Goal: Communication & Community: Answer question/provide support

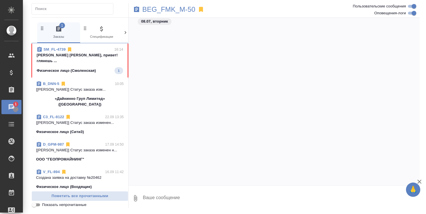
scroll to position [801, 0]
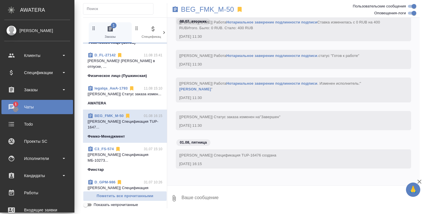
click at [9, 107] on div "Чаты" at bounding box center [37, 107] width 66 height 9
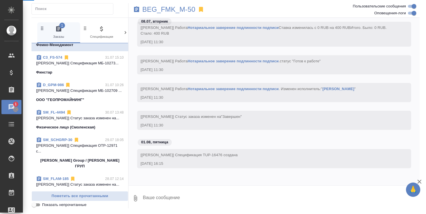
scroll to position [578, 0]
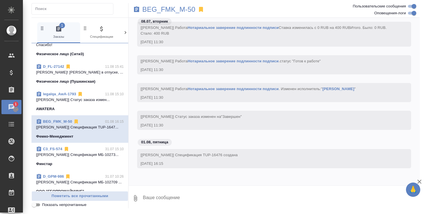
click at [10, 107] on div "Чаты" at bounding box center [4, 107] width 14 height 9
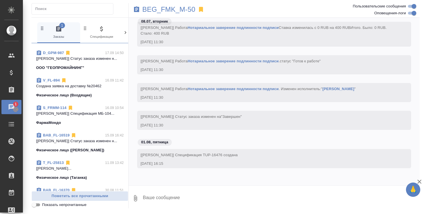
scroll to position [0, 0]
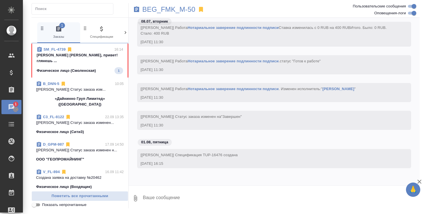
click at [83, 56] on p "Стрельникова Ольга Оля, привет! глянешь ..." at bounding box center [80, 57] width 86 height 11
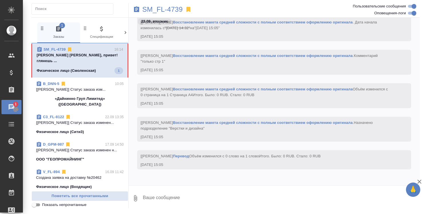
scroll to position [1565, 0]
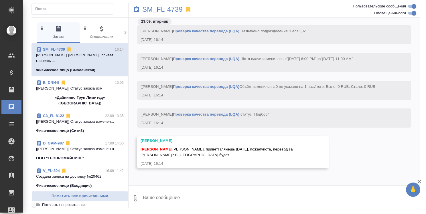
click at [59, 48] on link "SM_FL-4739" at bounding box center [54, 49] width 22 height 4
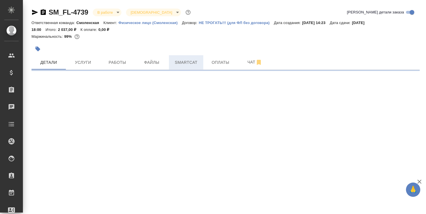
select select "RU"
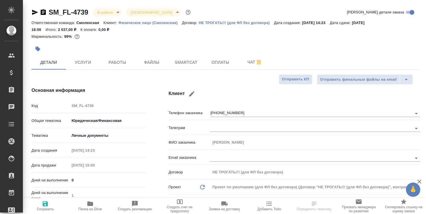
type textarea "x"
click at [121, 62] on span "Работы" at bounding box center [117, 62] width 27 height 7
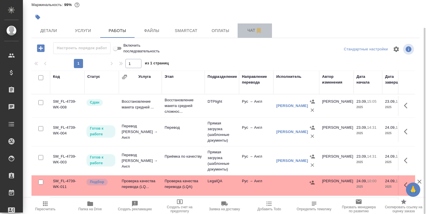
click at [251, 31] on span "Чат" at bounding box center [254, 30] width 27 height 7
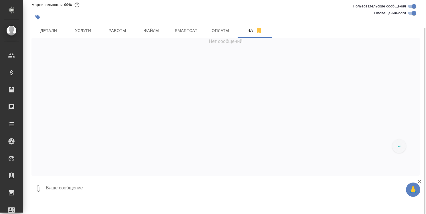
scroll to position [1477, 0]
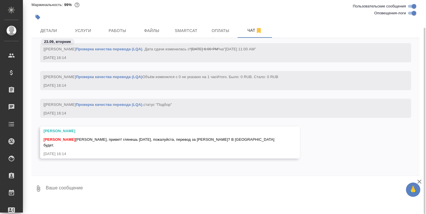
click at [103, 188] on textarea at bounding box center [232, 188] width 374 height 19
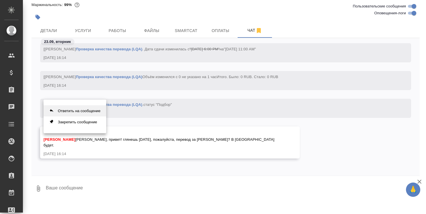
click at [87, 110] on button "Ответить на сообщение" at bounding box center [75, 110] width 63 height 11
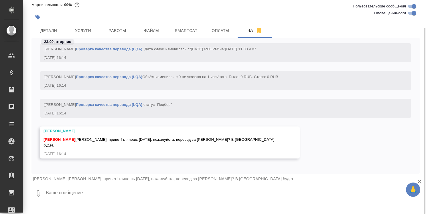
click at [56, 190] on textarea at bounding box center [232, 193] width 374 height 19
type textarea "Н"
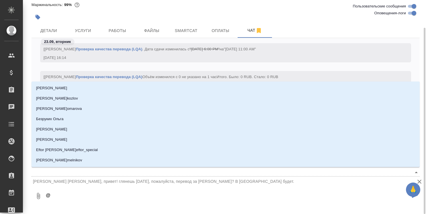
type textarea "@t"
type input "t"
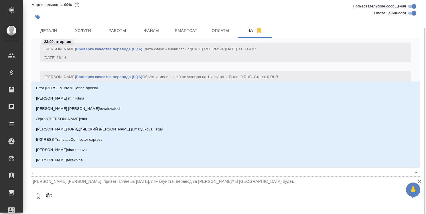
type textarea "@ta"
type input "ta"
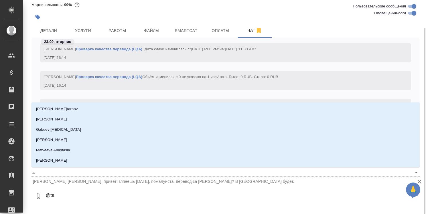
type textarea "@tar"
type input "tar"
type textarea "@tara"
type input "tara"
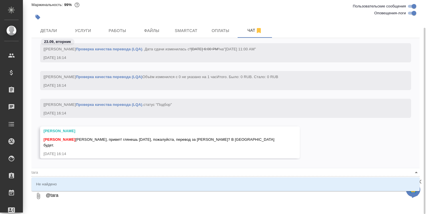
type textarea "@tar"
type input "tar"
type textarea "@ta"
type input "ta"
type textarea "@t"
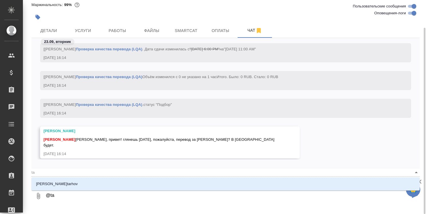
type input "t"
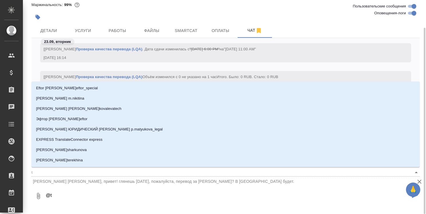
type textarea "@"
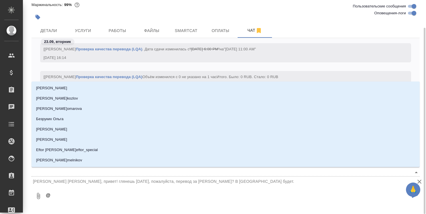
type textarea "@т"
type input "т"
type textarea "@та"
type input "та"
type textarea "@таа"
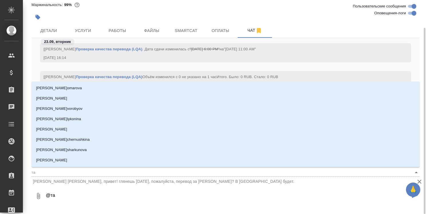
type input "таа"
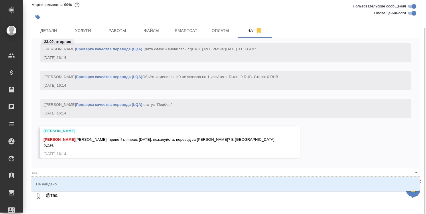
type textarea "@та"
type input "та"
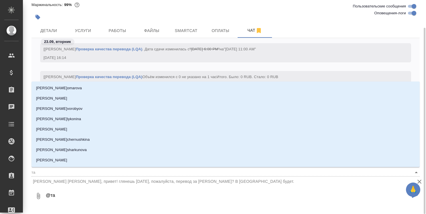
type textarea "@тар"
type input "тар"
type textarea "@тара"
type input "тара"
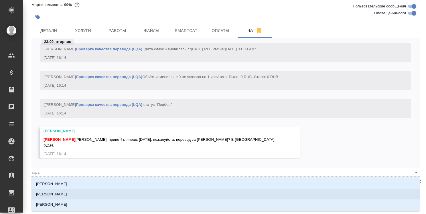
click at [85, 196] on li "[PERSON_NAME]" at bounding box center [225, 194] width 388 height 10
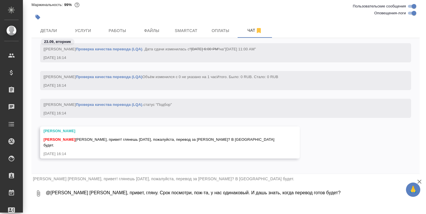
type textarea "@Тарабановская Анастасия Настя, привет, гляну. Срок посмотри, пож-та, у нас оди…"
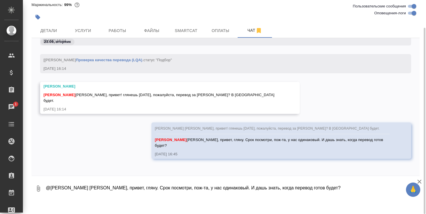
scroll to position [1603, 0]
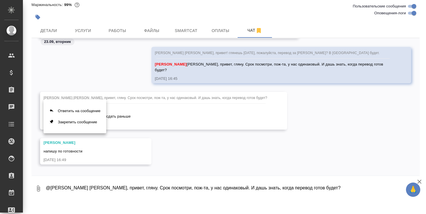
click at [121, 186] on div at bounding box center [213, 107] width 426 height 214
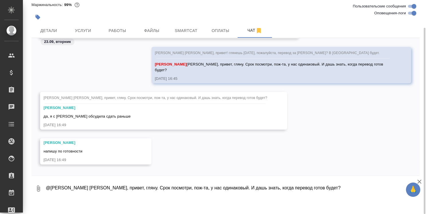
click at [99, 193] on textarea "@Тарабановская Анастасия Настя, привет, гляну. Срок посмотри, пож-та, у нас оди…" at bounding box center [232, 188] width 374 height 19
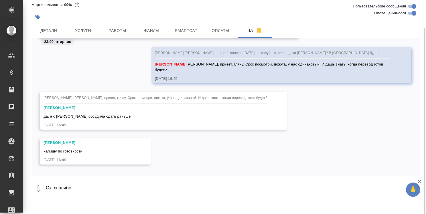
type textarea "Ок, спасибо."
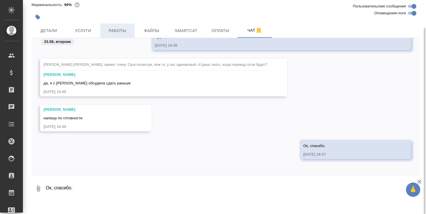
click at [124, 30] on span "Работы" at bounding box center [117, 30] width 27 height 7
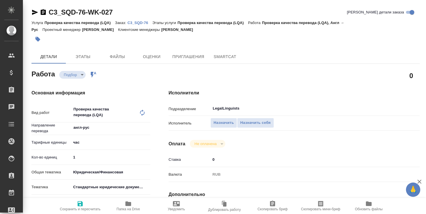
type textarea "x"
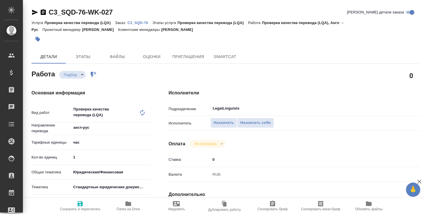
type textarea "x"
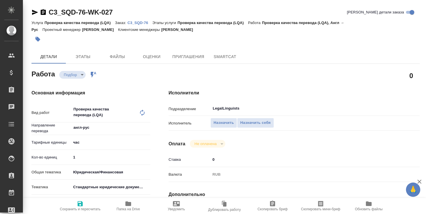
type textarea "x"
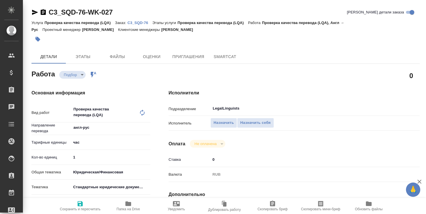
type textarea "x"
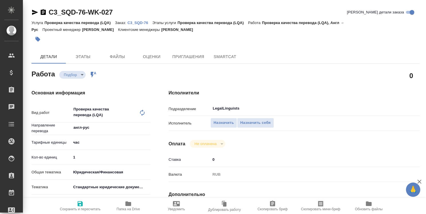
type textarea "x"
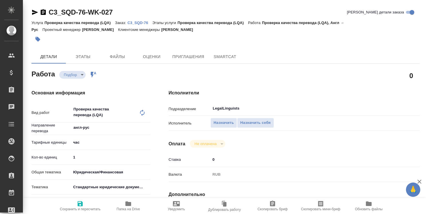
click at [139, 23] on p "C3_SQD-76" at bounding box center [139, 23] width 25 height 4
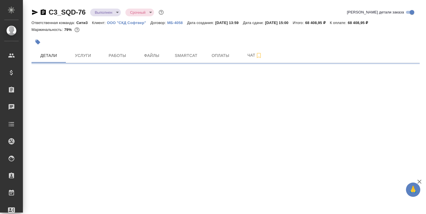
select select "RU"
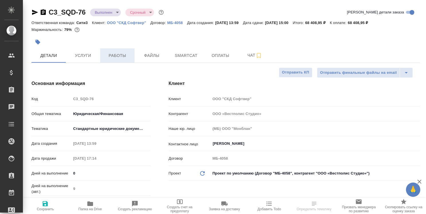
type textarea "x"
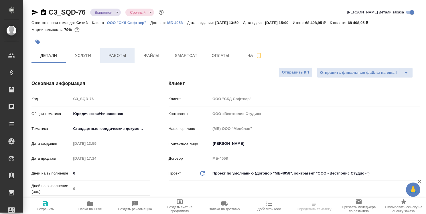
type textarea "x"
click at [119, 55] on span "Работы" at bounding box center [117, 55] width 27 height 7
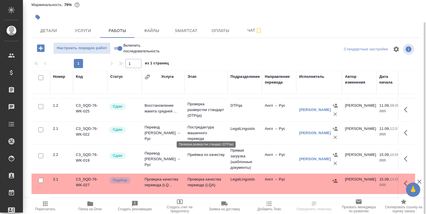
scroll to position [41, 0]
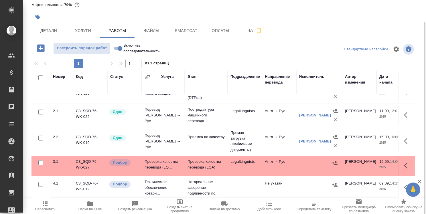
drag, startPoint x: 217, startPoint y: 198, endPoint x: 233, endPoint y: 200, distance: 15.6
click at [233, 200] on button "Заявка на доставку" at bounding box center [224, 206] width 45 height 16
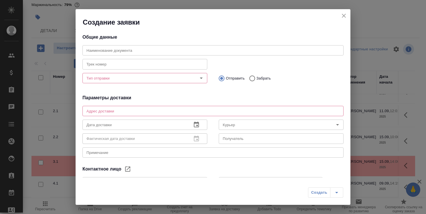
type input "[PERSON_NAME]"
type input "Королькова Ульяна"
click at [343, 15] on icon "close" at bounding box center [343, 15] width 7 height 7
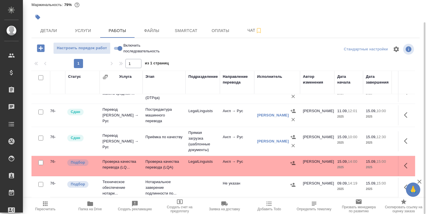
scroll to position [41, 42]
click at [181, 33] on span "Smartcat" at bounding box center [185, 30] width 27 height 7
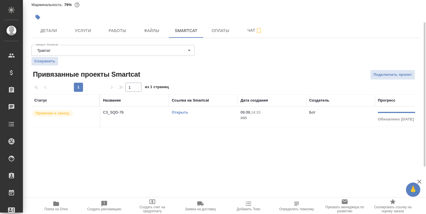
click at [176, 112] on link "Открыть" at bounding box center [180, 112] width 16 height 4
click at [121, 30] on span "Работы" at bounding box center [117, 30] width 27 height 7
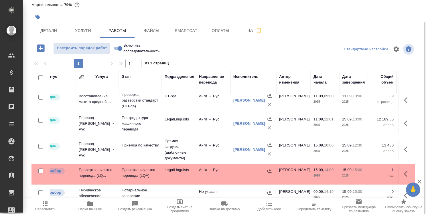
scroll to position [29, 68]
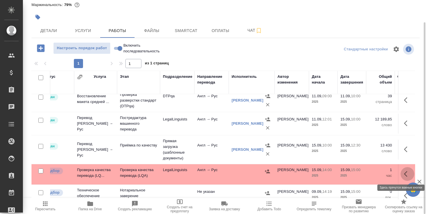
click at [404, 173] on icon "button" at bounding box center [407, 174] width 7 height 7
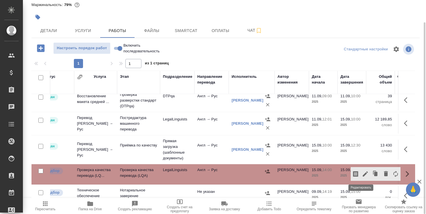
click at [363, 173] on icon "button" at bounding box center [365, 174] width 5 height 5
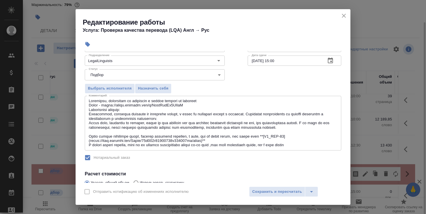
scroll to position [57, 0]
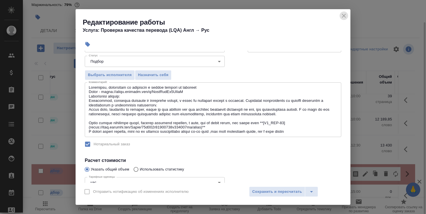
click at [344, 15] on icon "close" at bounding box center [344, 16] width 4 height 4
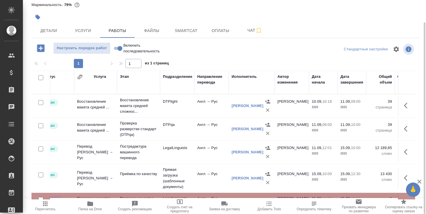
scroll to position [29, 68]
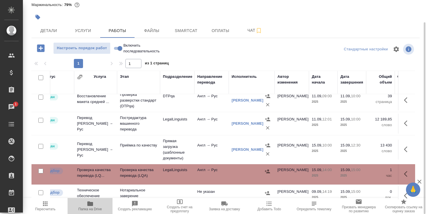
click at [91, 204] on icon "button" at bounding box center [90, 204] width 6 height 5
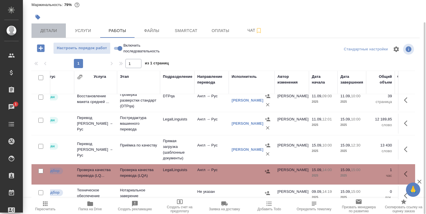
click at [51, 32] on span "Детали" at bounding box center [48, 30] width 27 height 7
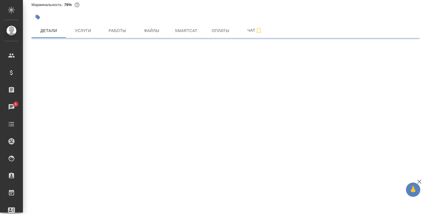
select select "RU"
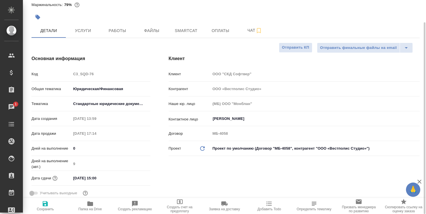
type textarea "x"
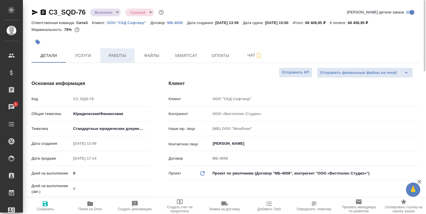
click at [118, 54] on span "Работы" at bounding box center [117, 55] width 27 height 7
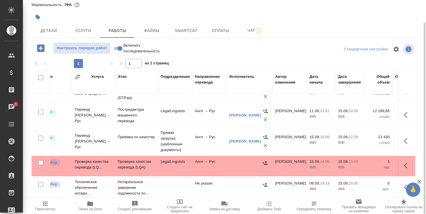
scroll to position [41, 0]
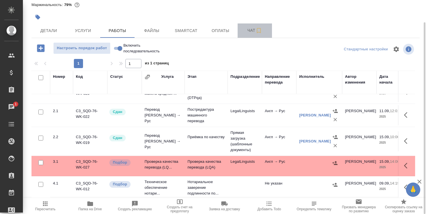
click at [251, 31] on span "Чат" at bounding box center [254, 30] width 27 height 7
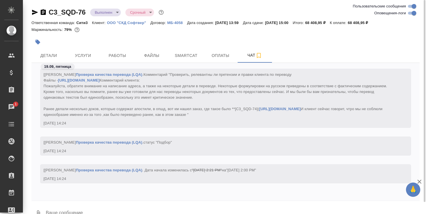
scroll to position [2908, 0]
click at [271, 6] on div "C3_SQD-76 Выполнен completed Срочный urgent Ответственная команда: Сити3 Клиент…" at bounding box center [225, 113] width 395 height 227
click at [192, 53] on span "Smartcat" at bounding box center [185, 55] width 27 height 7
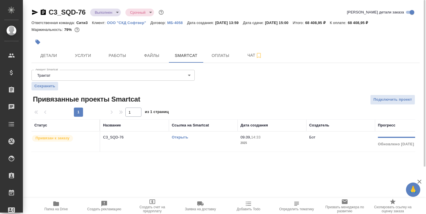
click at [187, 137] on link "Открыть" at bounding box center [180, 137] width 16 height 4
click at [252, 55] on span "Чат" at bounding box center [254, 55] width 27 height 7
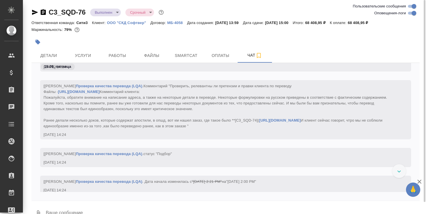
scroll to position [2908, 0]
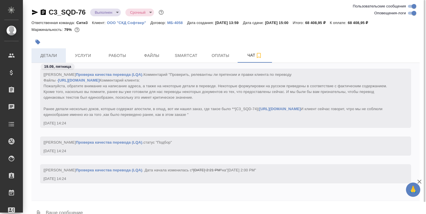
click at [49, 53] on span "Детали" at bounding box center [48, 55] width 27 height 7
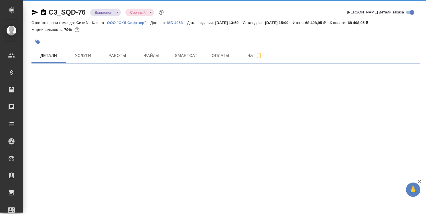
select select "RU"
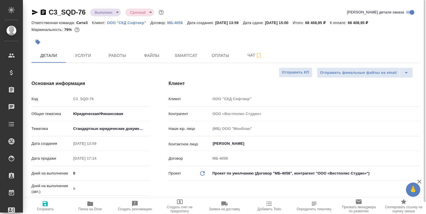
type textarea "x"
click at [252, 56] on span "Чат" at bounding box center [254, 55] width 27 height 7
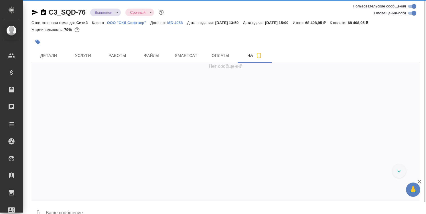
scroll to position [2908, 0]
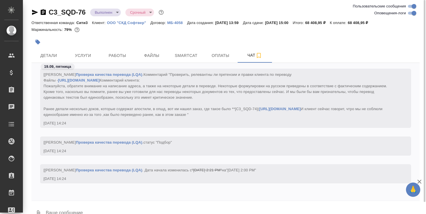
click at [301, 109] on link "https://tera.awatera.com/Order/67f631a05428686b462563cd/works)**" at bounding box center [280, 109] width 42 height 4
click at [54, 54] on span "Детали" at bounding box center [48, 55] width 27 height 7
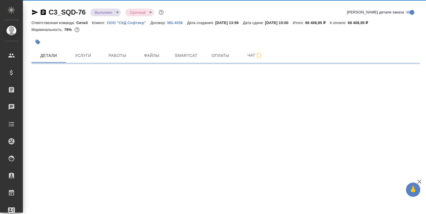
select select "RU"
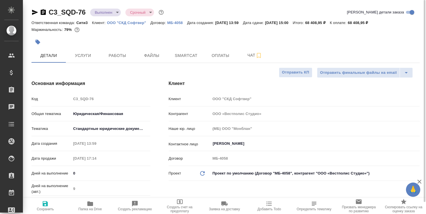
type textarea "x"
click at [91, 203] on icon "button" at bounding box center [90, 204] width 6 height 5
type textarea "x"
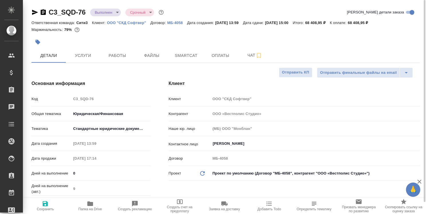
type textarea "x"
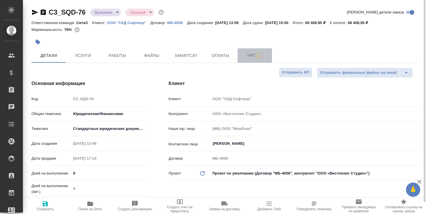
click at [252, 56] on span "Чат" at bounding box center [254, 55] width 27 height 7
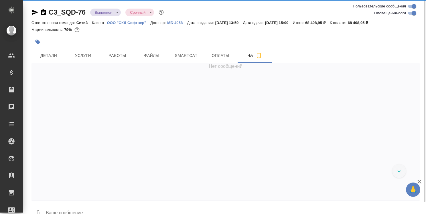
scroll to position [2908, 0]
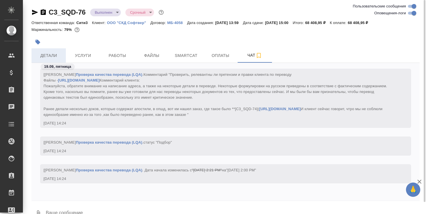
click at [56, 54] on span "Детали" at bounding box center [48, 55] width 27 height 7
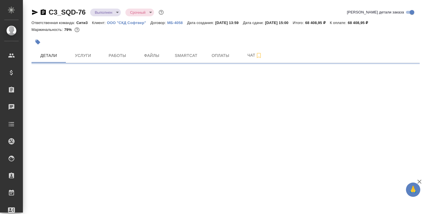
select select "RU"
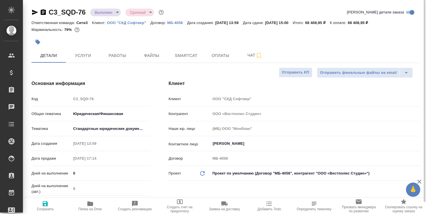
type textarea "x"
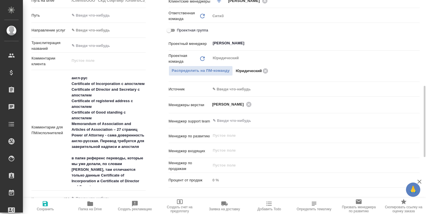
scroll to position [286, 0]
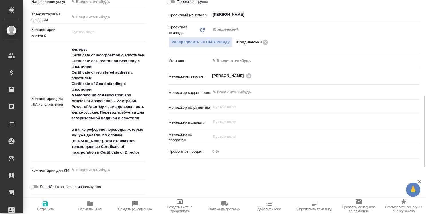
type textarea "x"
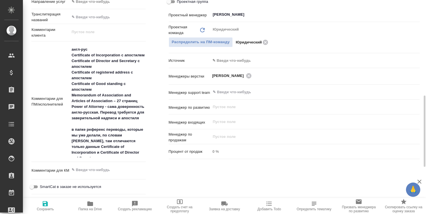
type textarea "x"
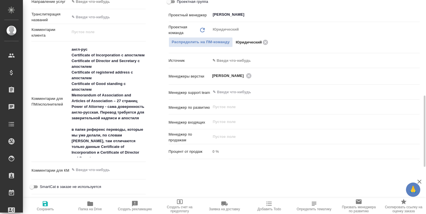
type textarea "x"
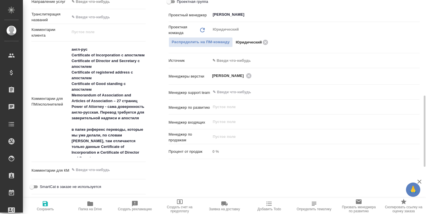
type textarea "x"
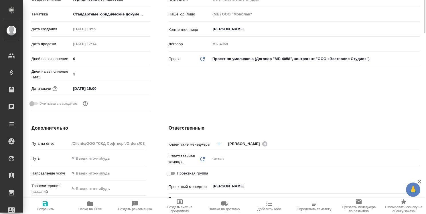
scroll to position [0, 0]
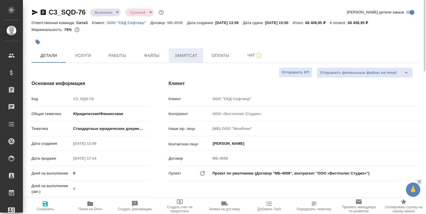
click at [189, 57] on span "Smartcat" at bounding box center [185, 55] width 27 height 7
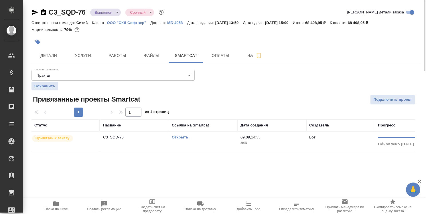
click at [182, 138] on link "Открыть" at bounding box center [180, 137] width 16 height 4
click at [11, 105] on div "Чаты" at bounding box center [4, 107] width 14 height 9
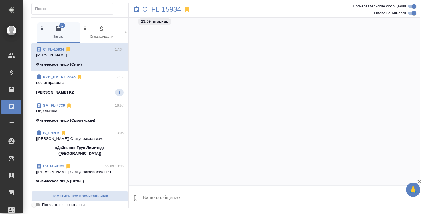
scroll to position [1375, 0]
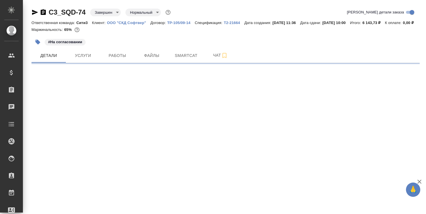
select select "RU"
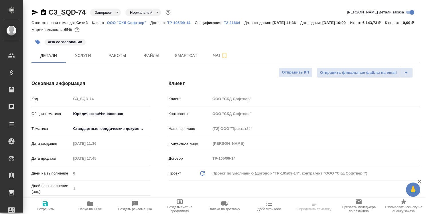
type textarea "x"
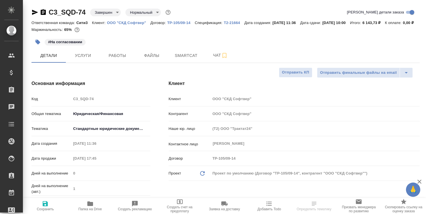
type textarea "x"
select select "RU"
type textarea "x"
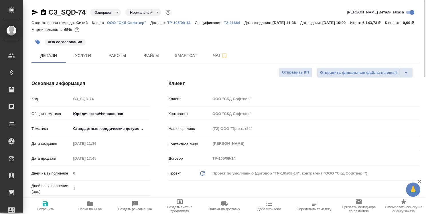
type textarea "x"
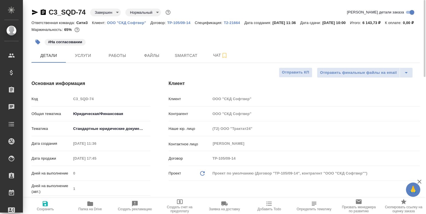
type textarea "x"
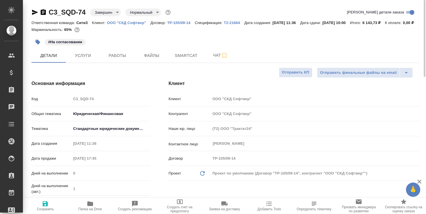
type textarea "x"
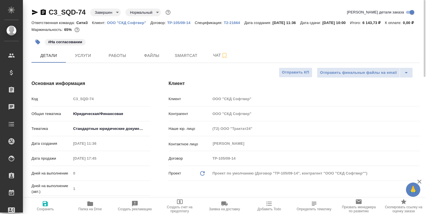
type textarea "x"
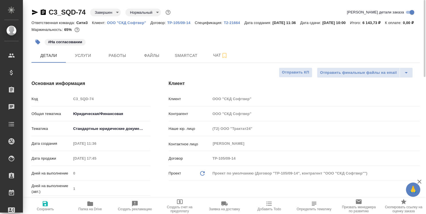
type textarea "x"
click at [185, 59] on span "Smartcat" at bounding box center [185, 55] width 27 height 7
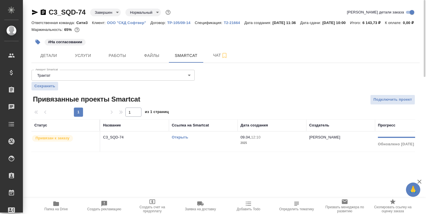
click at [183, 139] on link "Открыть" at bounding box center [180, 137] width 16 height 4
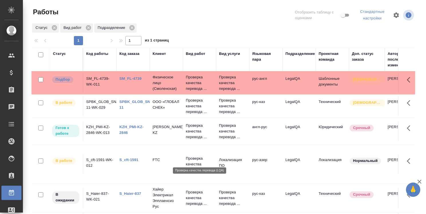
scroll to position [43, 0]
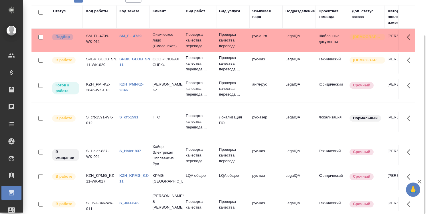
click at [129, 83] on link "KZH_PMI-KZ-2846" at bounding box center [131, 87] width 24 height 10
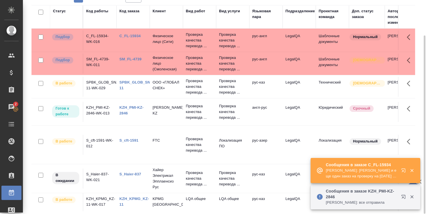
click at [403, 170] on icon "button" at bounding box center [404, 171] width 7 height 7
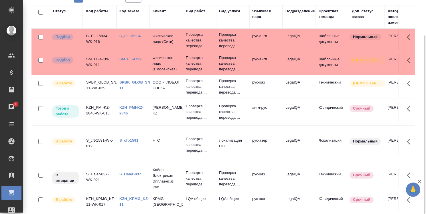
click at [133, 34] on link "C_FL-15934" at bounding box center [129, 36] width 21 height 4
click at [126, 60] on link "SM_FL-4739" at bounding box center [130, 59] width 22 height 4
click at [135, 36] on link "C_FL-15934" at bounding box center [129, 36] width 21 height 4
click at [133, 57] on link "SM_FL-4739" at bounding box center [130, 59] width 22 height 4
click at [136, 35] on link "C_FL-15934" at bounding box center [129, 36] width 21 height 4
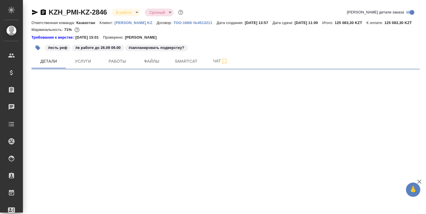
select select "RU"
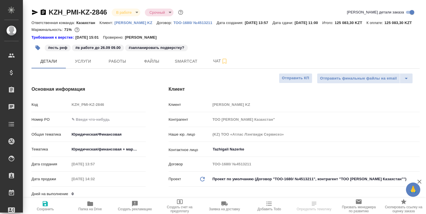
type textarea "x"
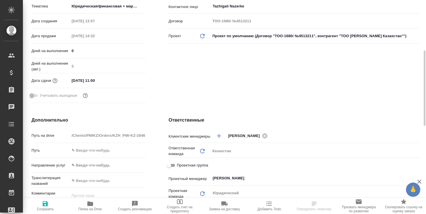
scroll to position [229, 0]
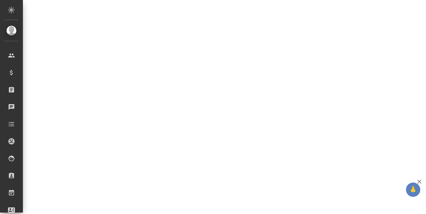
select select "RU"
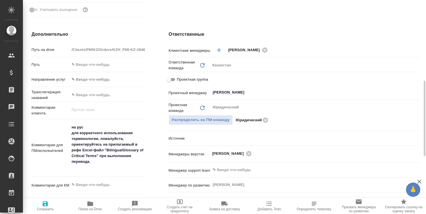
type textarea "x"
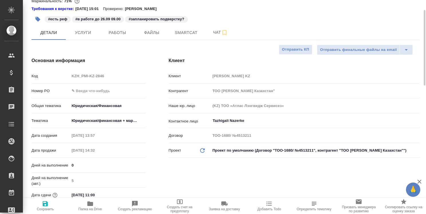
scroll to position [0, 0]
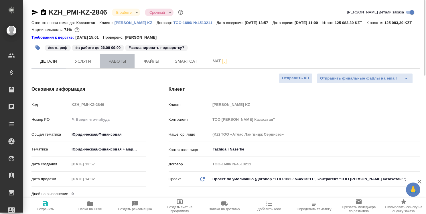
click at [118, 65] on span "Работы" at bounding box center [117, 61] width 27 height 7
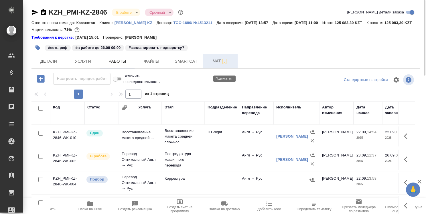
click at [226, 65] on icon "button" at bounding box center [224, 61] width 7 height 7
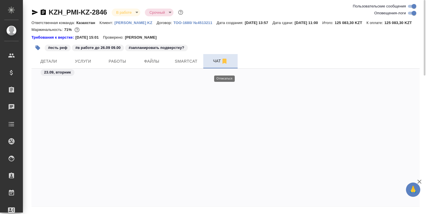
scroll to position [1845, 0]
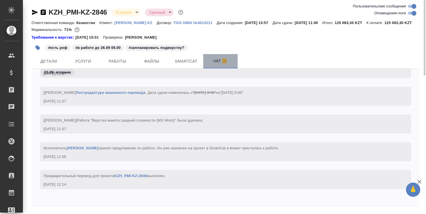
click at [219, 65] on span "Чат" at bounding box center [220, 61] width 27 height 7
click at [94, 198] on div "Предварительный перевод для проекта KZH_PMI-KZ-2846 выполнен. 23.09.25, 12:14" at bounding box center [225, 184] width 388 height 28
click at [420, 181] on icon "button" at bounding box center [419, 182] width 4 height 4
click at [184, 206] on div "23.09, вторник [Бабкина Анастасия] Работа Постредактура машинного перевода Объё…" at bounding box center [225, 138] width 388 height 138
click at [141, 198] on div "Предварительный перевод для проекта KZH_PMI-KZ-2846 выполнен. 23.09.25, 12:14" at bounding box center [225, 184] width 388 height 28
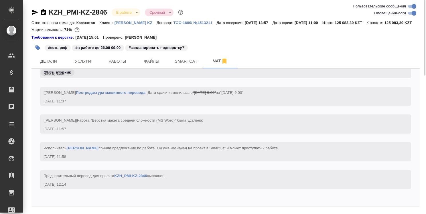
click at [135, 198] on div "Предварительный перевод для проекта KZH_PMI-KZ-2846 выполнен. 23.09.25, 12:14" at bounding box center [225, 184] width 388 height 28
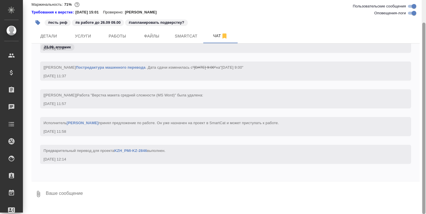
drag, startPoint x: 425, startPoint y: 67, endPoint x: 308, endPoint y: 188, distance: 167.3
click at [425, 177] on div at bounding box center [423, 119] width 3 height 192
click at [86, 200] on textarea at bounding box center [232, 193] width 374 height 19
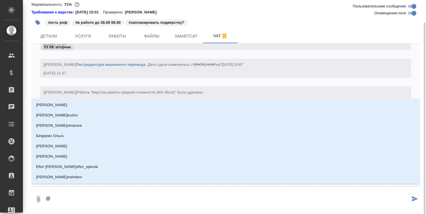
type textarea "@а"
type input "а"
type textarea "@аб"
type input "аб"
type textarea "@а"
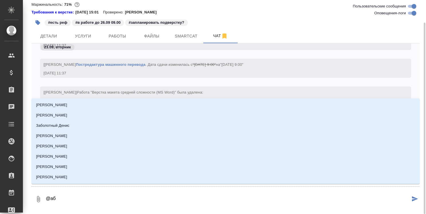
type input "а"
type textarea "@"
type textarea "@б"
type input "б"
type textarea "@ба"
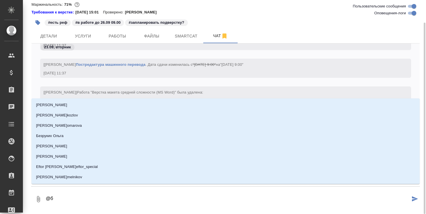
type input "ба"
type textarea "@баб"
type input "баб"
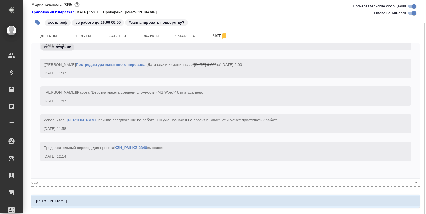
click at [86, 200] on li "[PERSON_NAME]" at bounding box center [225, 201] width 388 height 10
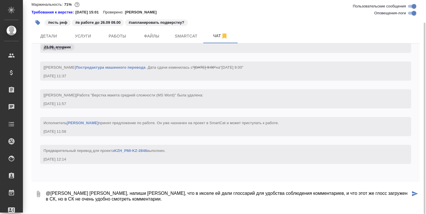
click at [307, 200] on textarea "@Бабкина Анастасия Настя, напиши Урбанович, что в икселе ей дали глоссарий для …" at bounding box center [227, 193] width 365 height 19
type textarea "@Бабкина Анастасия Настя, напиши Урбанович, что в икселе ей дали глоссарий для …"
click at [414, 196] on icon "submit" at bounding box center [415, 193] width 6 height 5
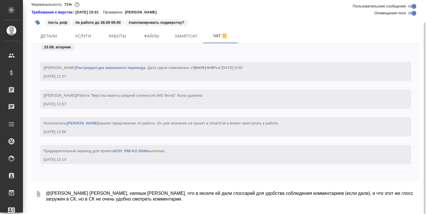
scroll to position [1879, 0]
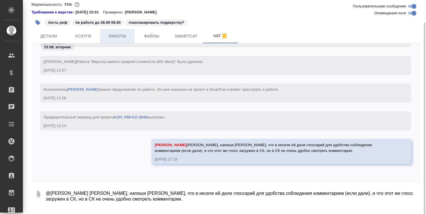
click at [120, 40] on span "Работы" at bounding box center [117, 36] width 27 height 7
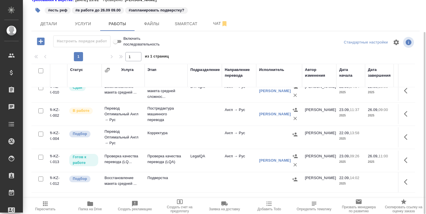
scroll to position [12, 0]
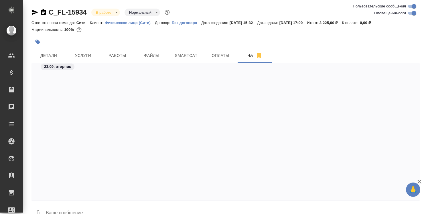
scroll to position [1372, 0]
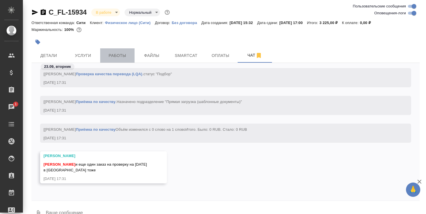
click at [116, 56] on span "Работы" at bounding box center [117, 55] width 27 height 7
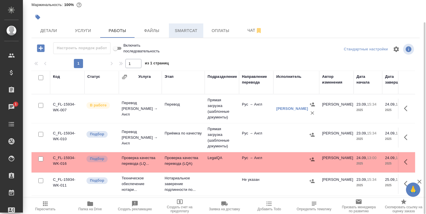
click at [185, 31] on span "Smartcat" at bounding box center [185, 30] width 27 height 7
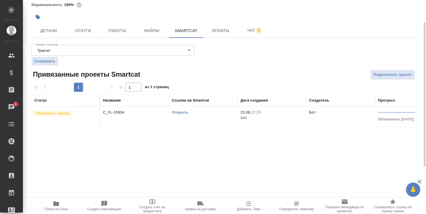
click at [180, 112] on link "Открыть" at bounding box center [180, 112] width 16 height 4
click at [249, 33] on span "Чат" at bounding box center [254, 30] width 27 height 7
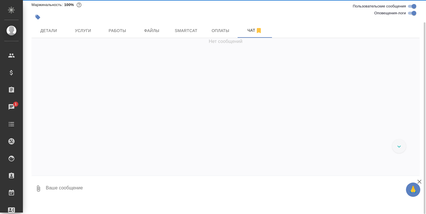
scroll to position [1372, 0]
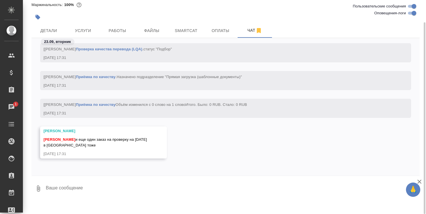
click at [92, 192] on textarea at bounding box center [232, 188] width 374 height 19
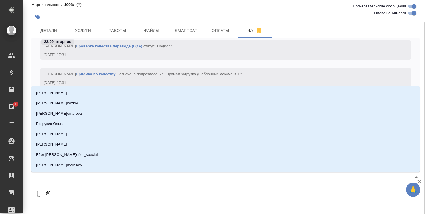
type textarea "@f"
type input "f"
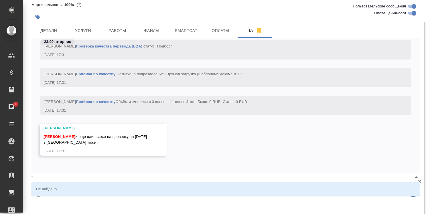
type textarea "@fh"
type input "fh"
type textarea "@f"
type input "f"
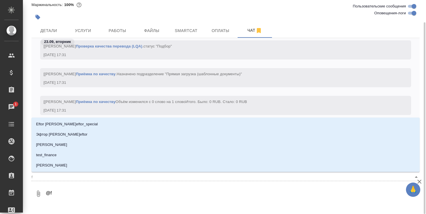
type textarea "@"
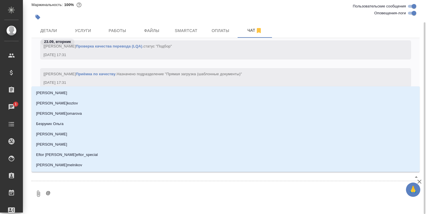
type textarea "@т"
type input "т"
type textarea "@та"
type input "та"
type textarea "@тар"
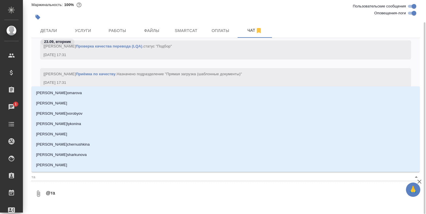
type input "тар"
type textarea "@тара"
type input "тара"
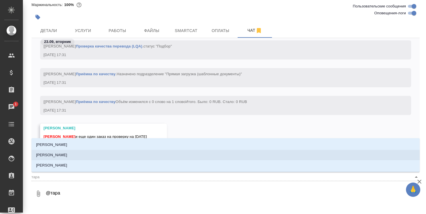
click at [142, 157] on li "Тарабановская Анастасия" at bounding box center [225, 155] width 388 height 10
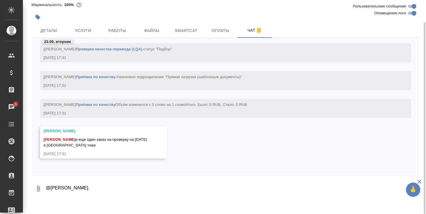
type textarea "@Тарабановская Анастасия Принято."
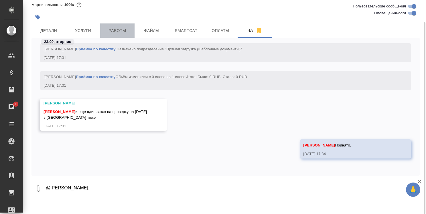
click at [125, 33] on span "Работы" at bounding box center [117, 30] width 27 height 7
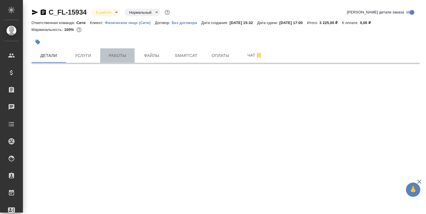
click at [123, 56] on span "Работы" at bounding box center [117, 55] width 27 height 7
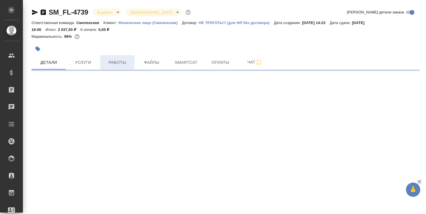
click at [117, 62] on span "Работы" at bounding box center [117, 62] width 27 height 7
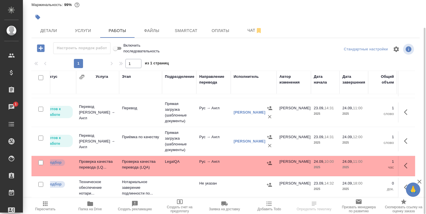
scroll to position [23, 0]
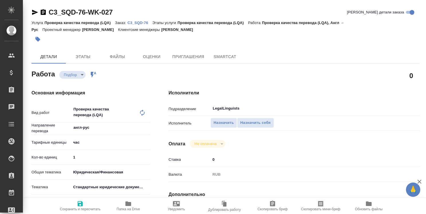
type textarea "x"
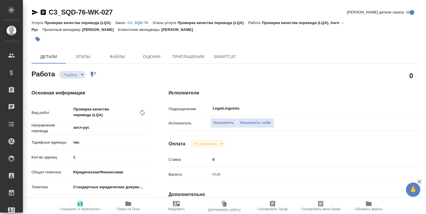
type textarea "x"
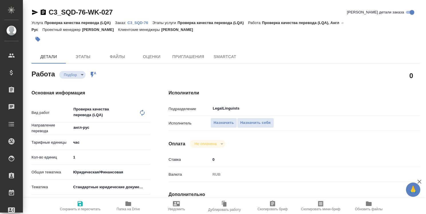
type textarea "x"
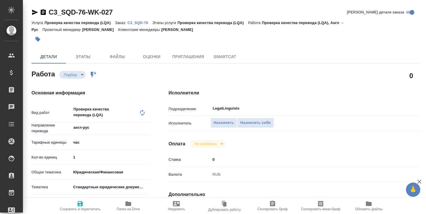
type textarea "x"
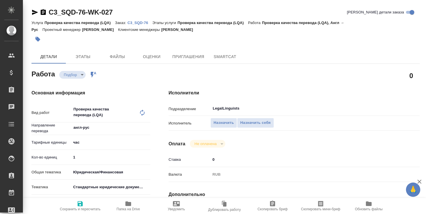
type textarea "x"
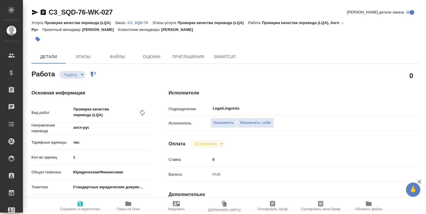
type textarea "x"
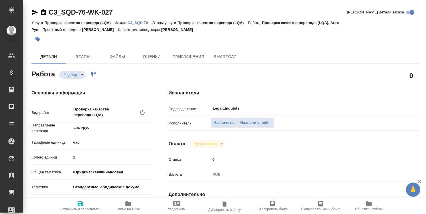
click at [144, 23] on p "C3_SQD-76" at bounding box center [139, 23] width 25 height 4
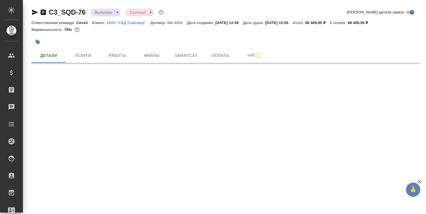
select select "RU"
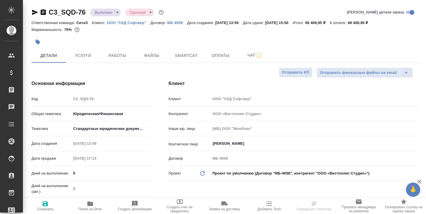
type textarea "x"
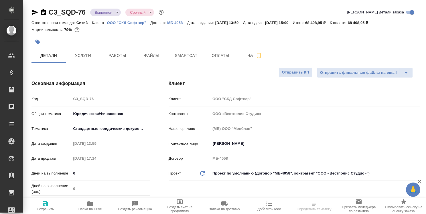
type textarea "x"
click at [249, 53] on span "Чат" at bounding box center [254, 55] width 27 height 7
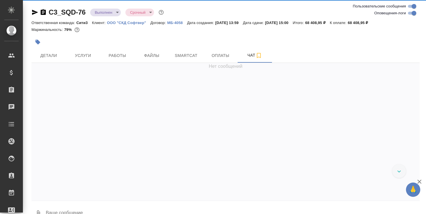
scroll to position [2908, 0]
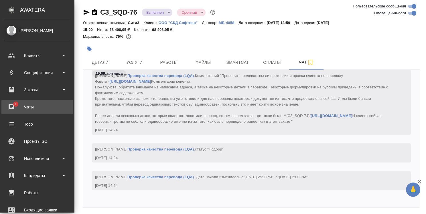
click at [11, 105] on div "Чаты" at bounding box center [37, 107] width 66 height 9
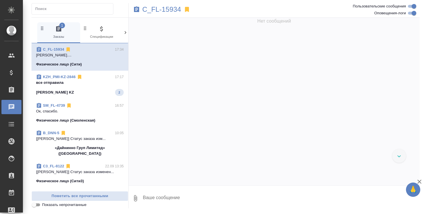
scroll to position [1375, 0]
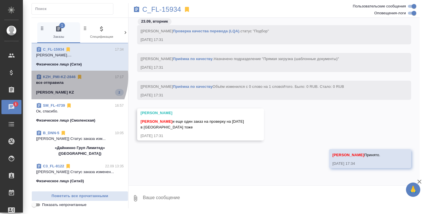
click at [61, 77] on link "KZH_PMI-KZ-2846" at bounding box center [59, 77] width 33 height 4
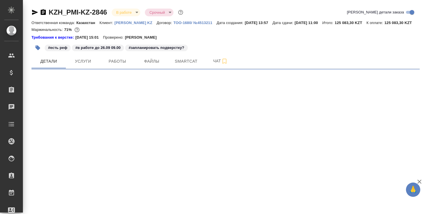
select select "RU"
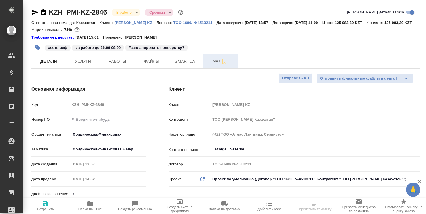
type textarea "x"
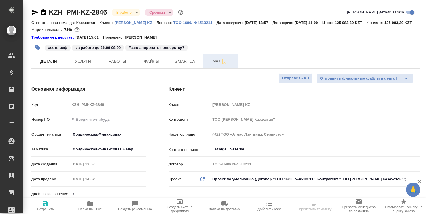
type textarea "x"
click at [218, 65] on span "Чат" at bounding box center [220, 61] width 27 height 7
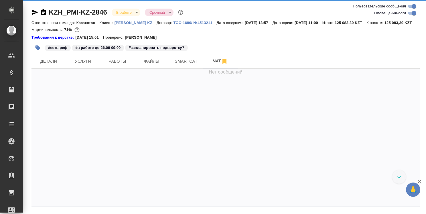
scroll to position [1960, 0]
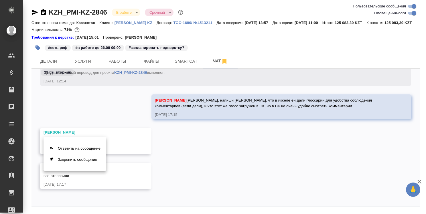
click at [119, 182] on div at bounding box center [213, 107] width 426 height 214
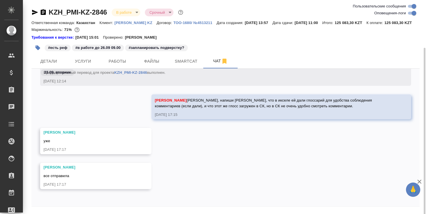
scroll to position [25, 0]
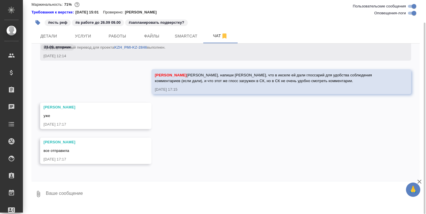
click at [96, 204] on textarea at bounding box center [232, 193] width 374 height 19
type textarea "Спасибо!"
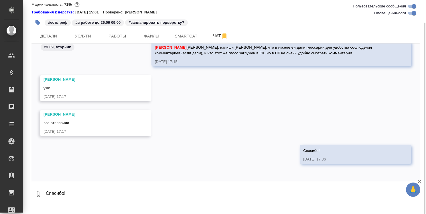
scroll to position [0, 0]
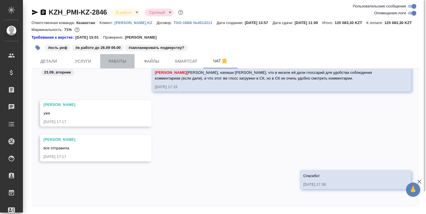
click at [119, 65] on span "Работы" at bounding box center [117, 61] width 27 height 7
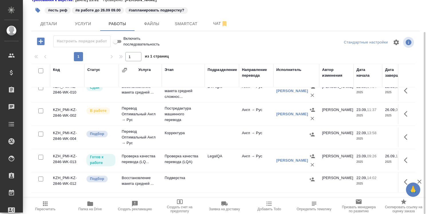
scroll to position [9, 0]
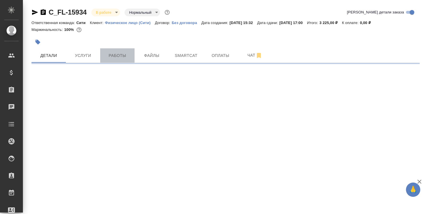
click at [116, 56] on span "Работы" at bounding box center [117, 55] width 27 height 7
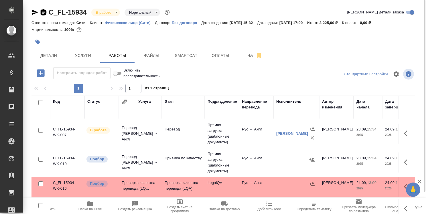
click at [43, 10] on icon "button" at bounding box center [43, 12] width 7 height 7
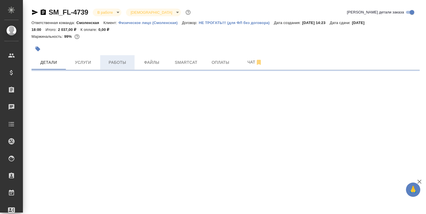
click at [119, 63] on span "Работы" at bounding box center [117, 62] width 27 height 7
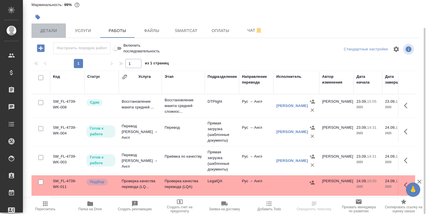
click at [54, 28] on span "Детали" at bounding box center [48, 30] width 27 height 7
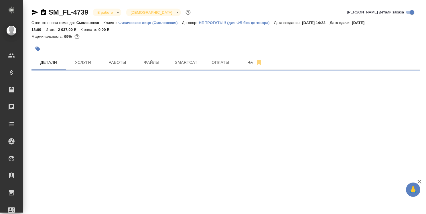
select select "RU"
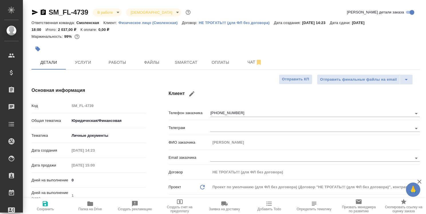
type textarea "x"
click at [44, 13] on icon "button" at bounding box center [43, 12] width 5 height 6
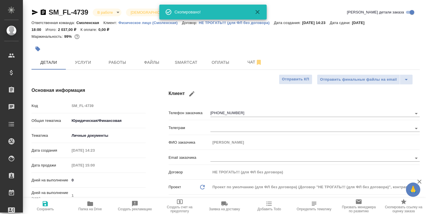
type textarea "x"
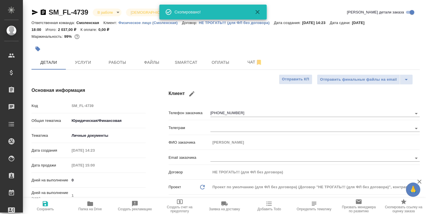
type textarea "x"
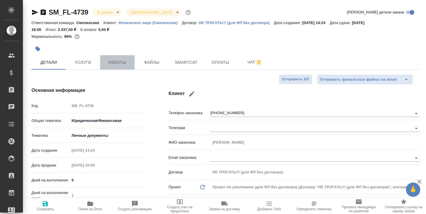
click at [113, 64] on span "Работы" at bounding box center [117, 62] width 27 height 7
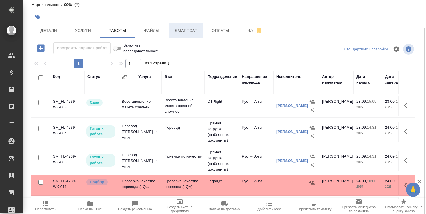
click at [187, 29] on span "Smartcat" at bounding box center [185, 30] width 27 height 7
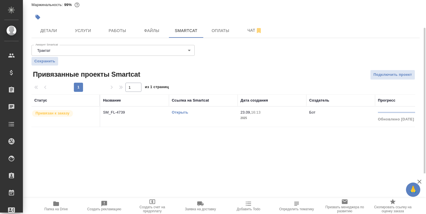
click at [179, 112] on link "Открыть" at bounding box center [180, 112] width 16 height 4
click at [55, 204] on icon "button" at bounding box center [56, 204] width 6 height 5
click at [119, 32] on span "Работы" at bounding box center [117, 30] width 27 height 7
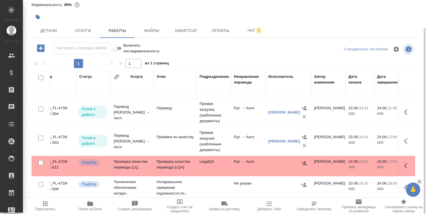
scroll to position [23, 0]
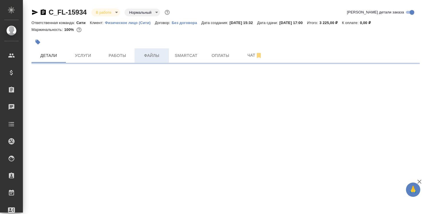
select select "RU"
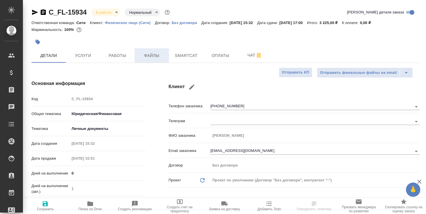
type textarea "x"
click at [117, 54] on span "Работы" at bounding box center [117, 55] width 27 height 7
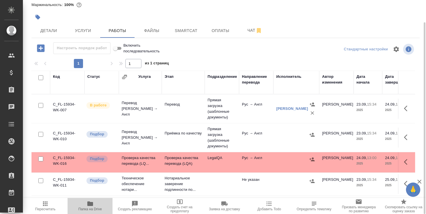
click at [89, 204] on icon "button" at bounding box center [90, 204] width 6 height 5
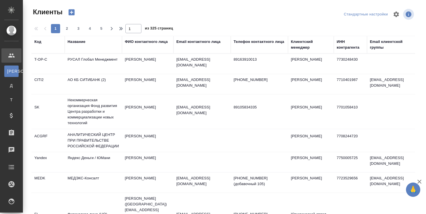
select select "RU"
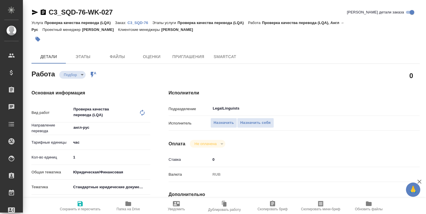
type textarea "x"
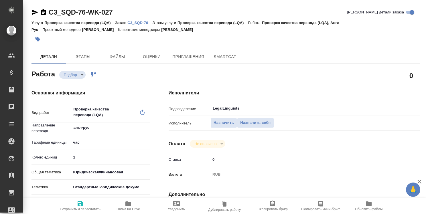
type textarea "x"
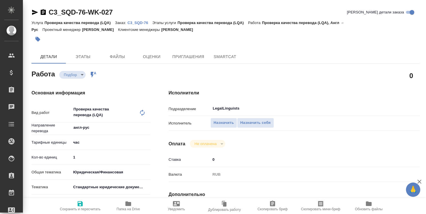
type textarea "x"
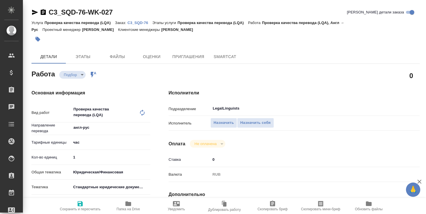
type textarea "x"
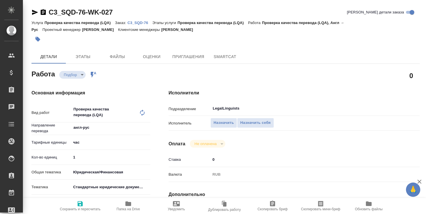
click at [144, 23] on p "C3_SQD-76" at bounding box center [139, 23] width 25 height 4
type textarea "x"
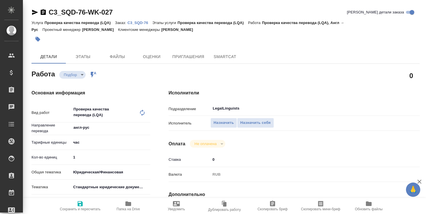
type textarea "x"
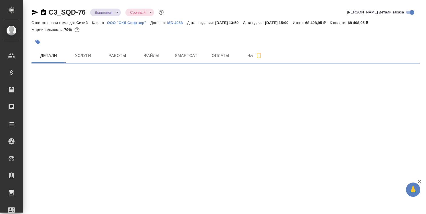
select select "RU"
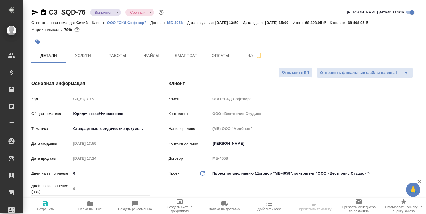
type textarea "x"
type input "[PERSON_NAME]"
type textarea "x"
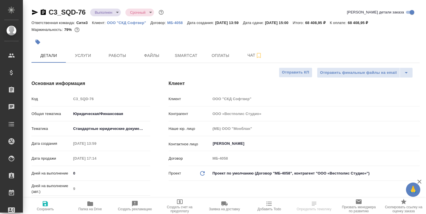
type textarea "x"
click at [115, 53] on span "Работы" at bounding box center [117, 55] width 27 height 7
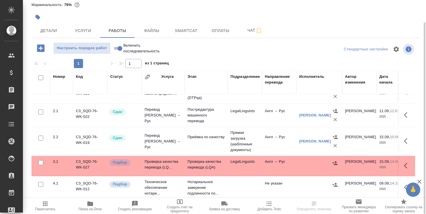
scroll to position [41, 0]
click at [404, 162] on icon "button" at bounding box center [407, 165] width 7 height 7
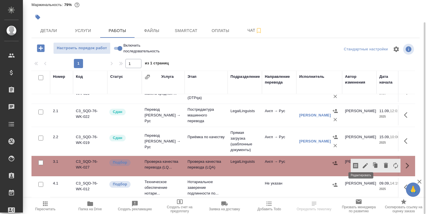
click at [362, 162] on icon "button" at bounding box center [365, 165] width 7 height 7
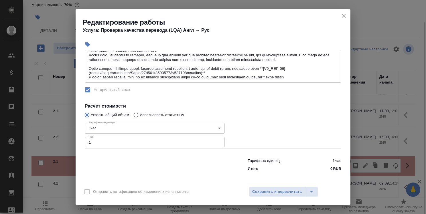
scroll to position [0, 0]
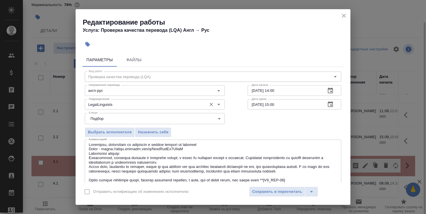
click at [183, 105] on input "LegalLinguists" at bounding box center [144, 104] width 117 height 7
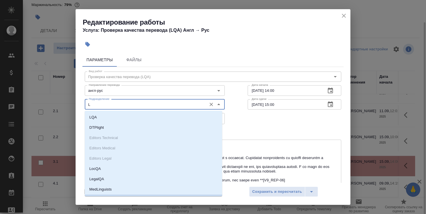
scroll to position [9, 0]
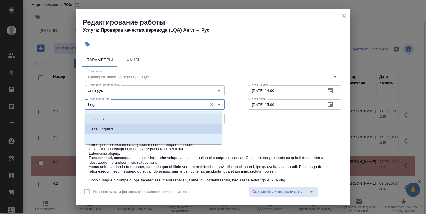
click at [183, 117] on li "LegalQA" at bounding box center [153, 119] width 137 height 10
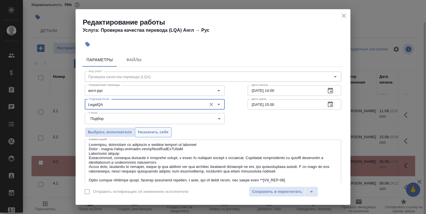
type input "LegalQA"
click at [158, 134] on span "Назначить себя" at bounding box center [153, 132] width 30 height 7
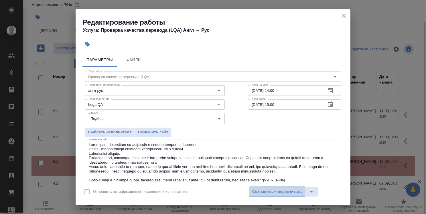
click at [287, 193] on span "Сохранить и пересчитать" at bounding box center [277, 192] width 50 height 7
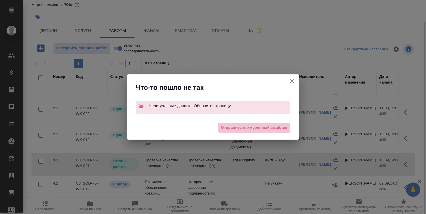
click at [267, 130] on span "Отправить нахмуренный смайлик" at bounding box center [254, 128] width 66 height 7
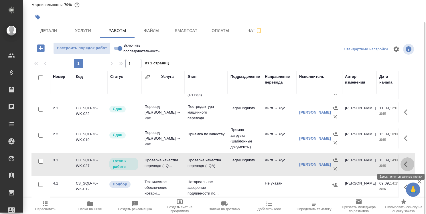
click at [404, 162] on icon "button" at bounding box center [407, 164] width 7 height 7
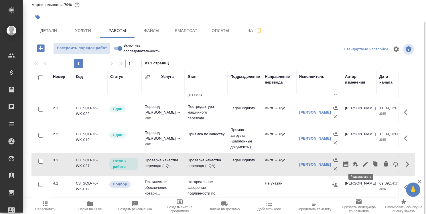
click at [363, 162] on icon "button" at bounding box center [365, 164] width 5 height 5
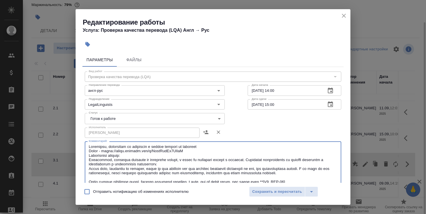
drag, startPoint x: 104, startPoint y: 151, endPoint x: 189, endPoint y: 151, distance: 84.7
click at [189, 151] on textarea at bounding box center [213, 169] width 249 height 49
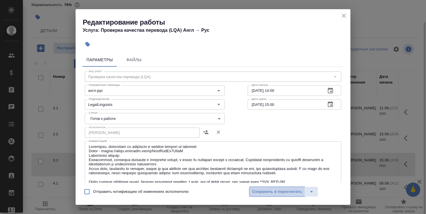
click at [278, 193] on span "Сохранить и пересчитать" at bounding box center [277, 192] width 50 height 7
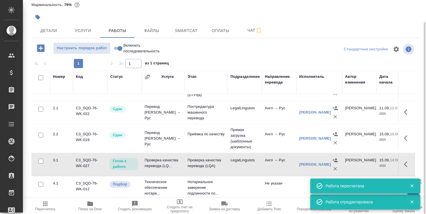
click at [89, 206] on icon "button" at bounding box center [90, 204] width 6 height 5
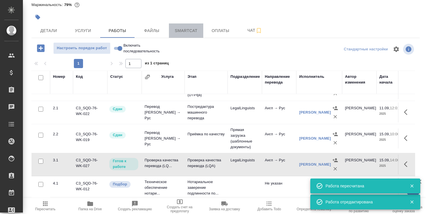
click at [185, 33] on span "Smartcat" at bounding box center [185, 30] width 27 height 7
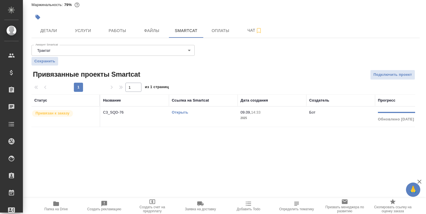
click at [182, 112] on link "Открыть" at bounding box center [180, 112] width 16 height 4
